Goal: Use online tool/utility: Utilize a website feature to perform a specific function

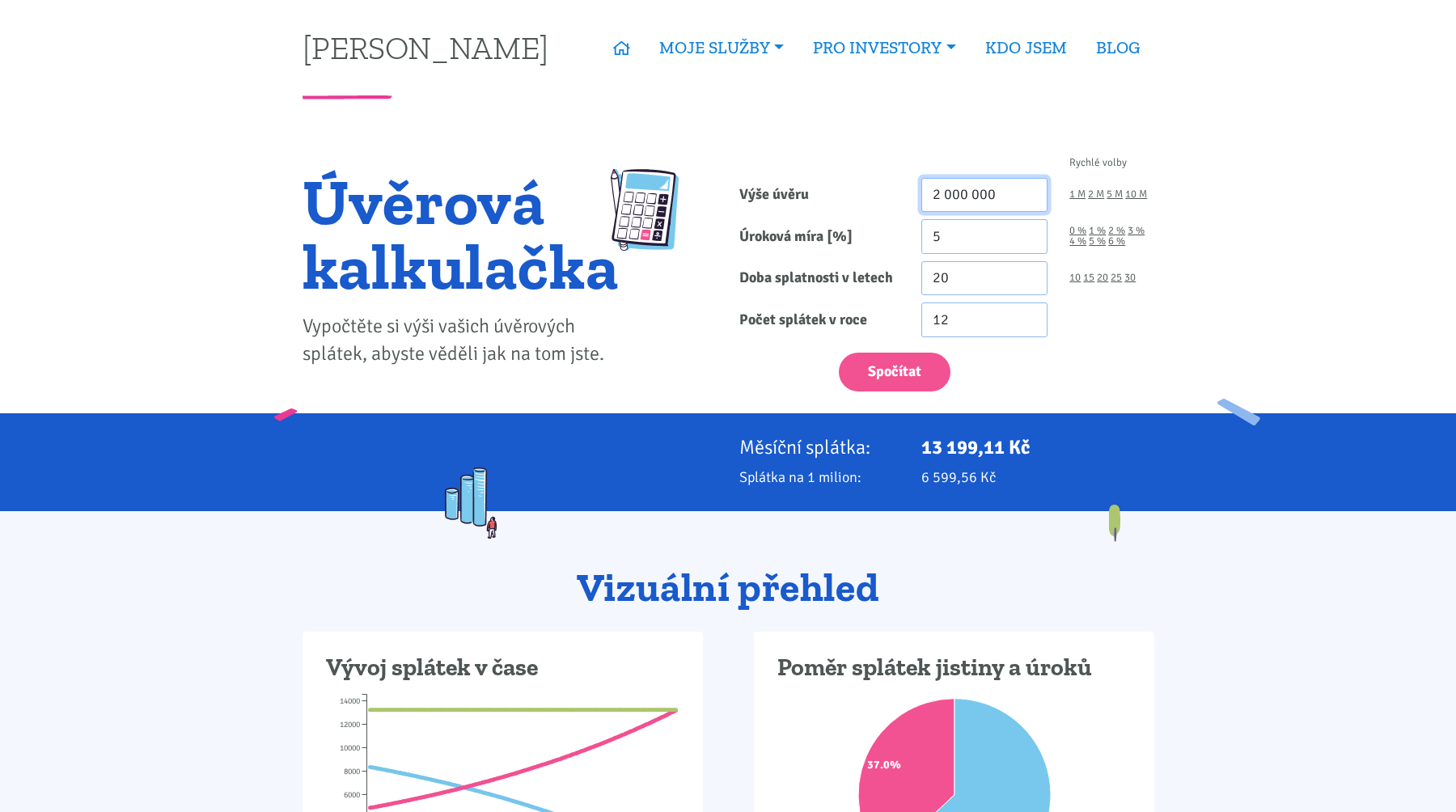
click at [1002, 204] on input "2 000 000" at bounding box center [984, 195] width 127 height 35
type input "1 500 000"
type input "5.6"
click at [992, 275] on input "20" at bounding box center [984, 279] width 127 height 35
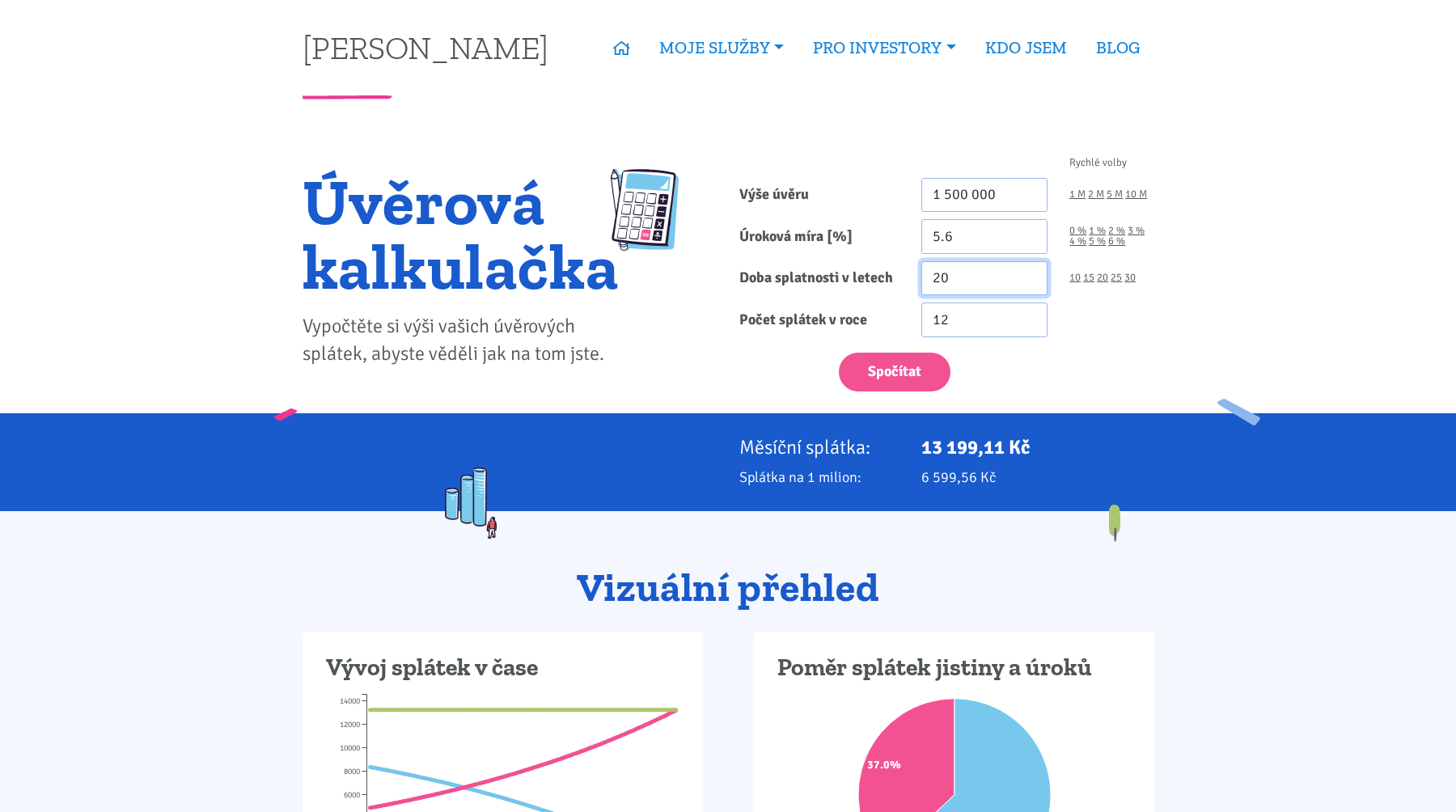
click at [992, 275] on input "20" at bounding box center [984, 279] width 127 height 35
type input "8"
click at [763, 370] on div "Spočítat" at bounding box center [946, 368] width 436 height 48
click at [859, 370] on button "Spočítat" at bounding box center [894, 372] width 112 height 40
type input "1500000"
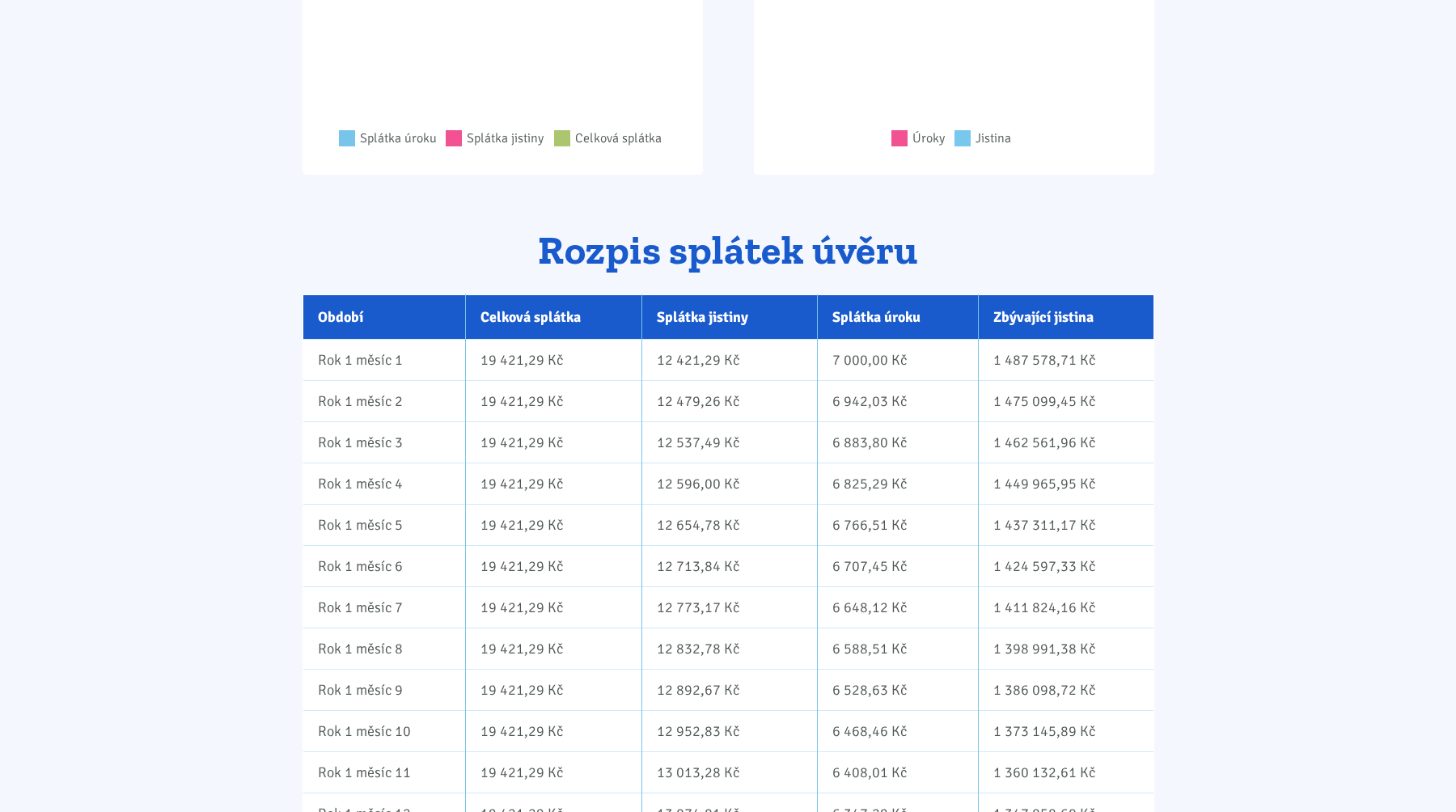
scroll to position [894, 0]
